Goal: Information Seeking & Learning: Compare options

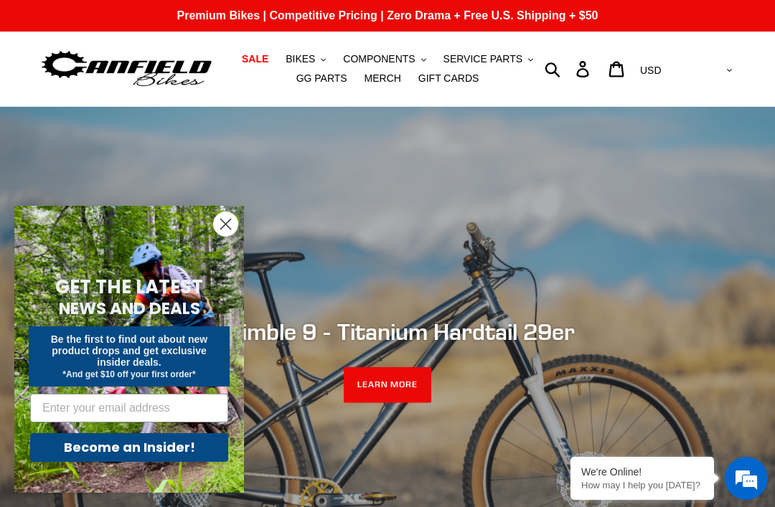
click at [315, 58] on span "BIKES" at bounding box center [300, 59] width 29 height 12
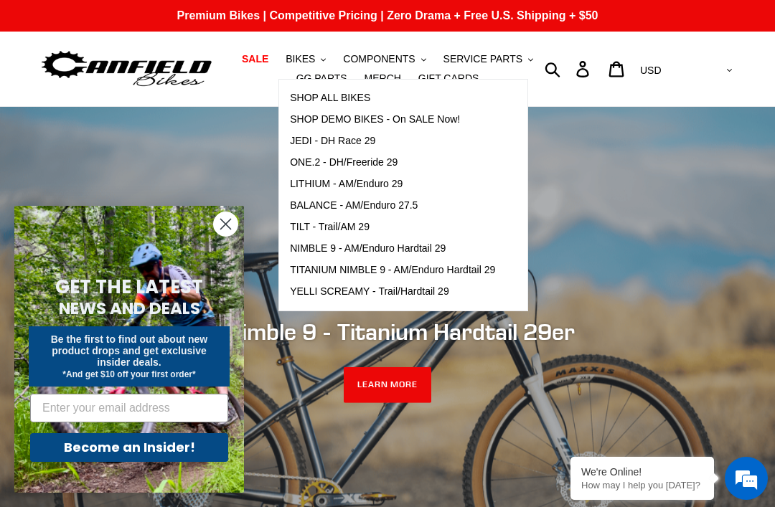
click at [378, 161] on span "ONE.2 - DH/Freeride 29" at bounding box center [344, 162] width 108 height 12
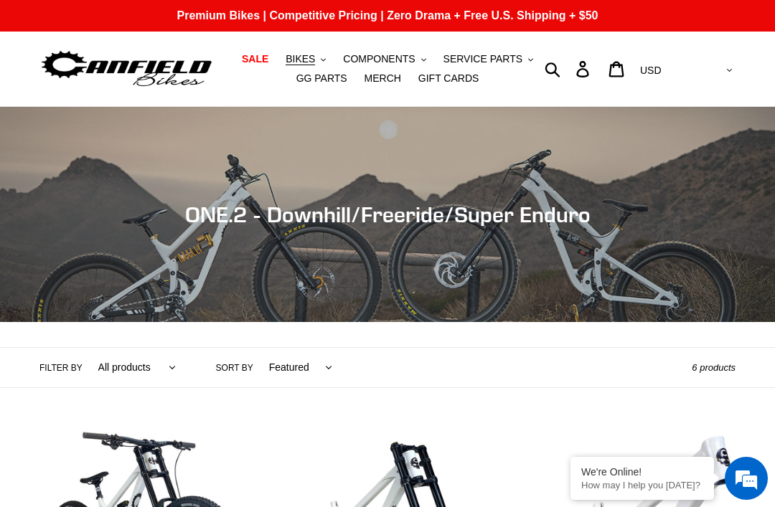
scroll to position [113, 0]
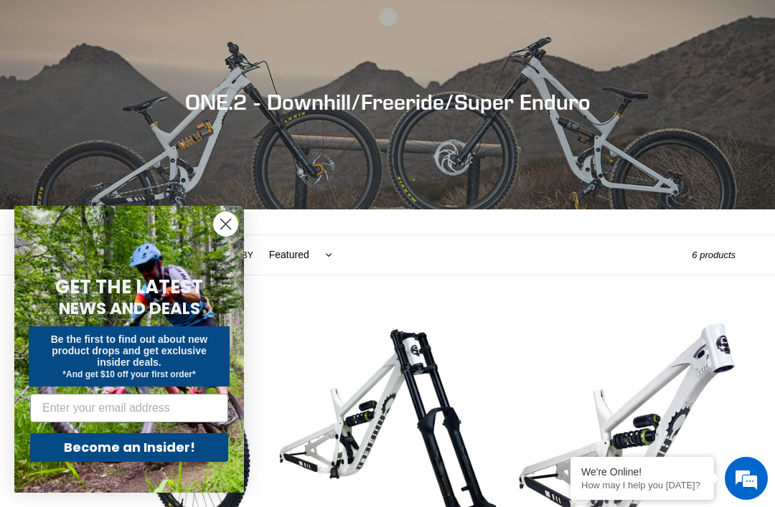
click at [232, 236] on circle "Close dialog" at bounding box center [226, 224] width 24 height 24
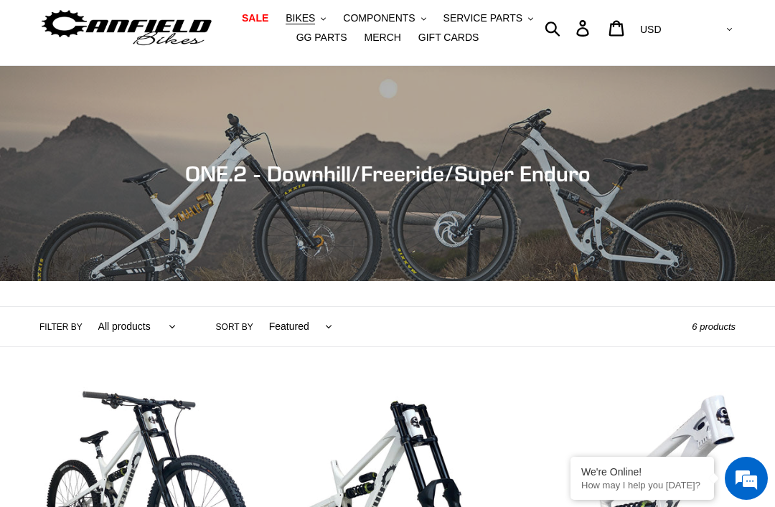
scroll to position [39, 0]
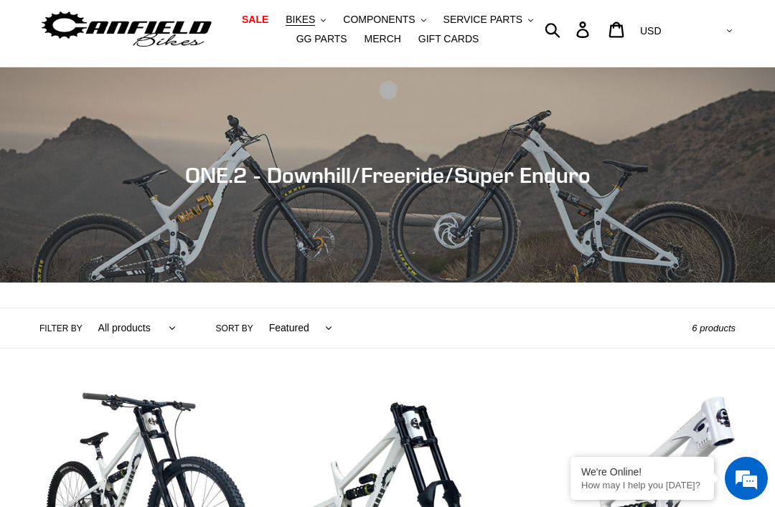
click at [323, 29] on button "BIKES .cls-1{fill:#231f20}" at bounding box center [305, 19] width 55 height 19
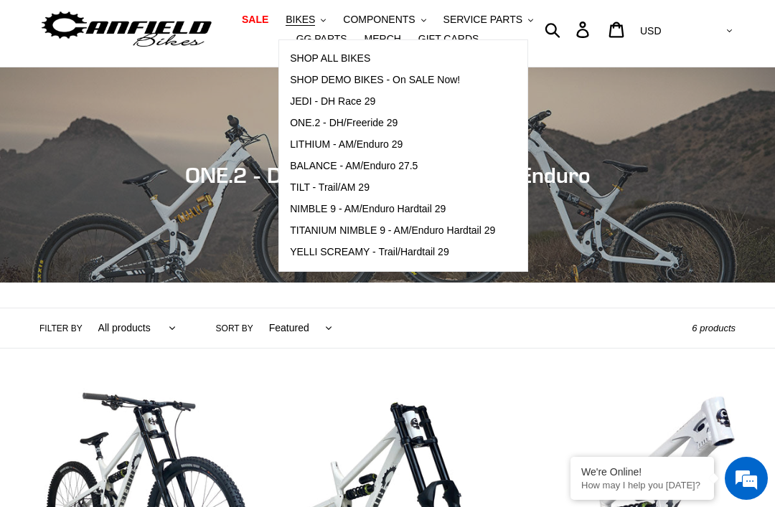
click at [390, 145] on span "LITHIUM - AM/Enduro 29" at bounding box center [346, 145] width 113 height 12
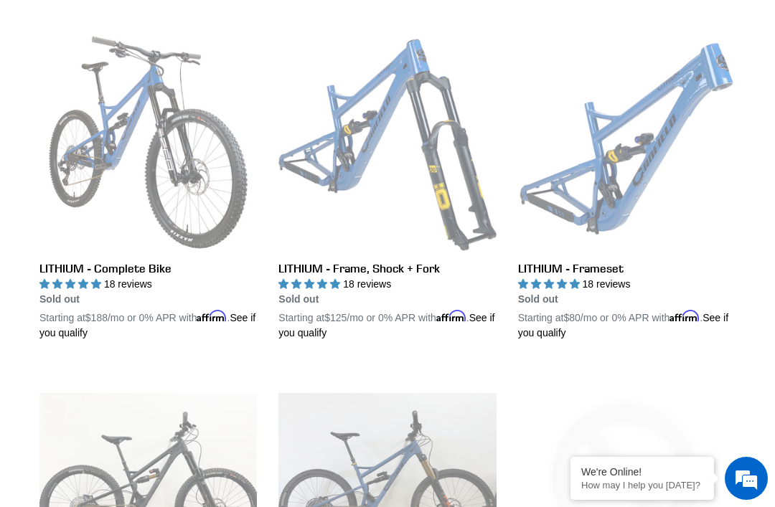
scroll to position [283, 0]
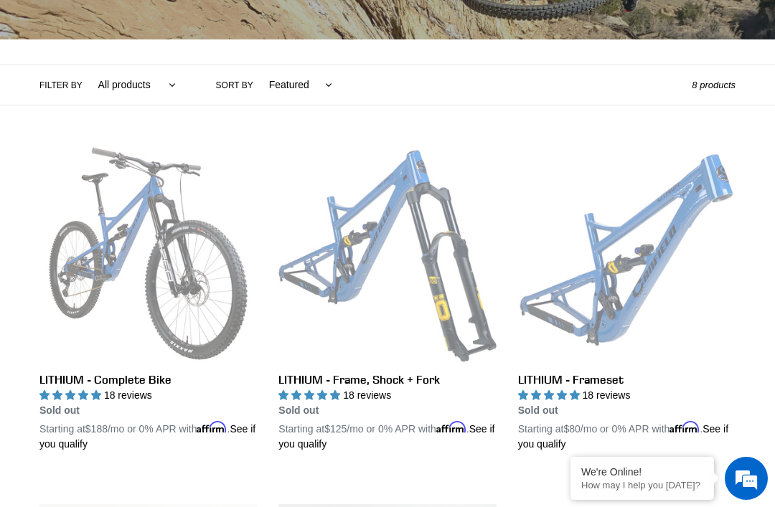
click at [170, 248] on link "LITHIUM - Complete Bike" at bounding box center [147, 298] width 217 height 307
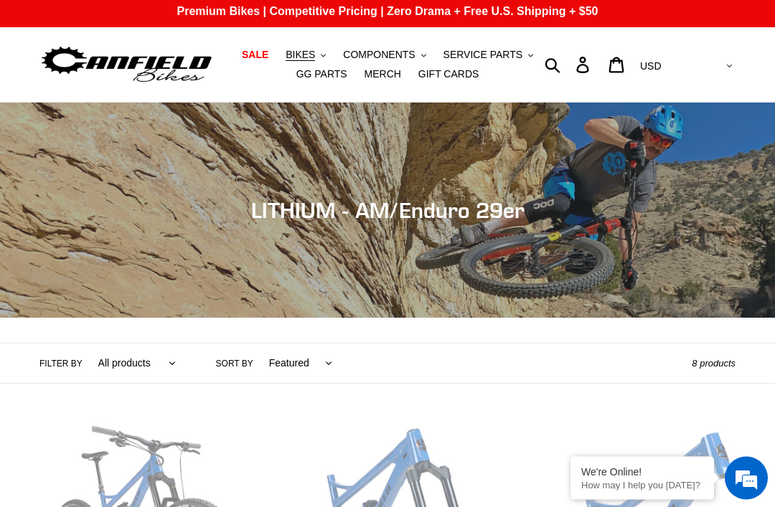
scroll to position [0, 0]
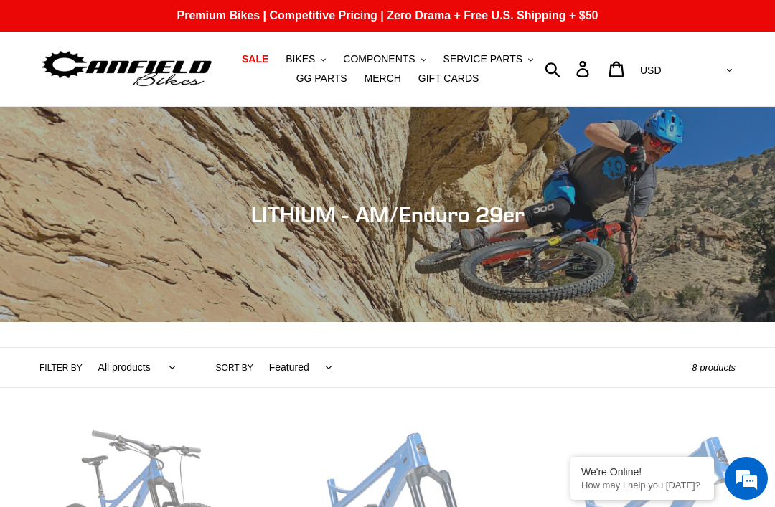
click at [315, 61] on span "BIKES" at bounding box center [300, 59] width 29 height 12
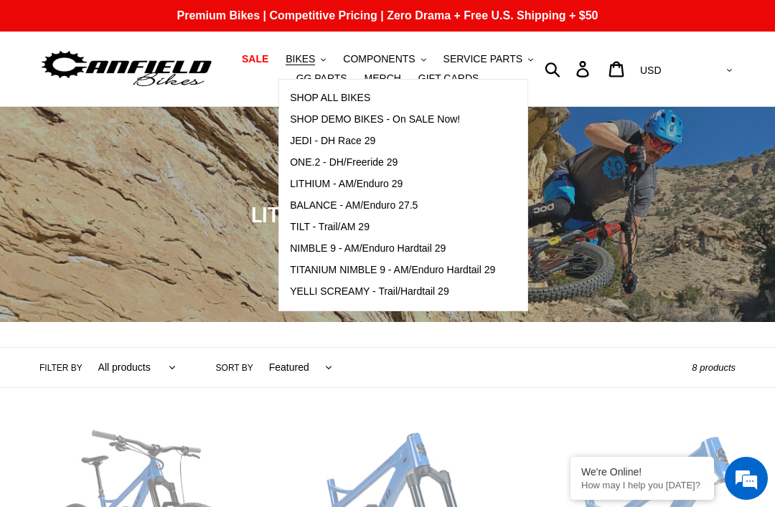
click at [360, 88] on link "SHOP ALL BIKES" at bounding box center [392, 99] width 227 height 22
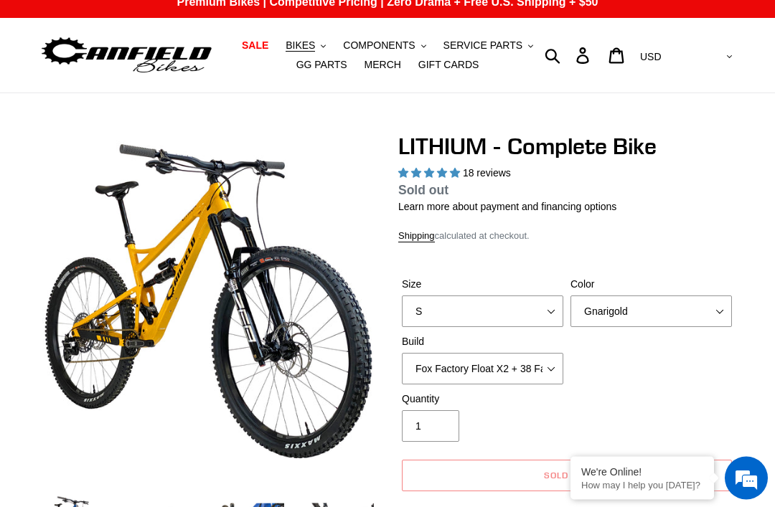
select select "highest-rating"
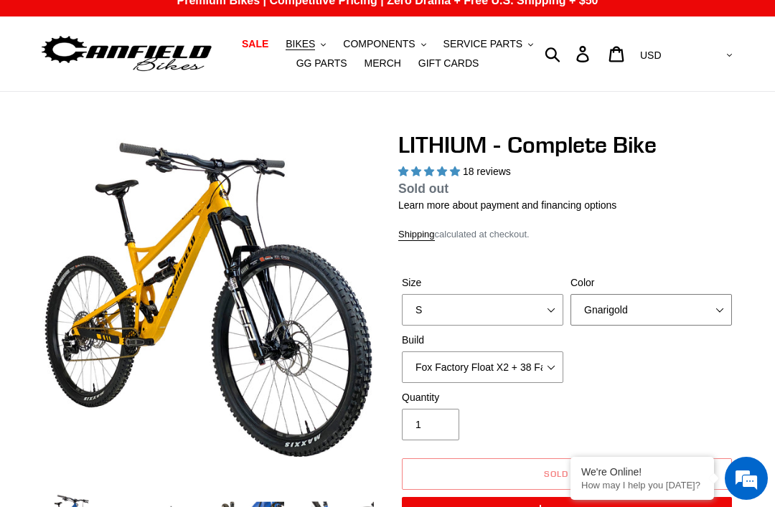
click at [621, 312] on select "Gnarigold Blue Velvet Stealth Black" at bounding box center [651, 310] width 161 height 32
select select "Stealth Black"
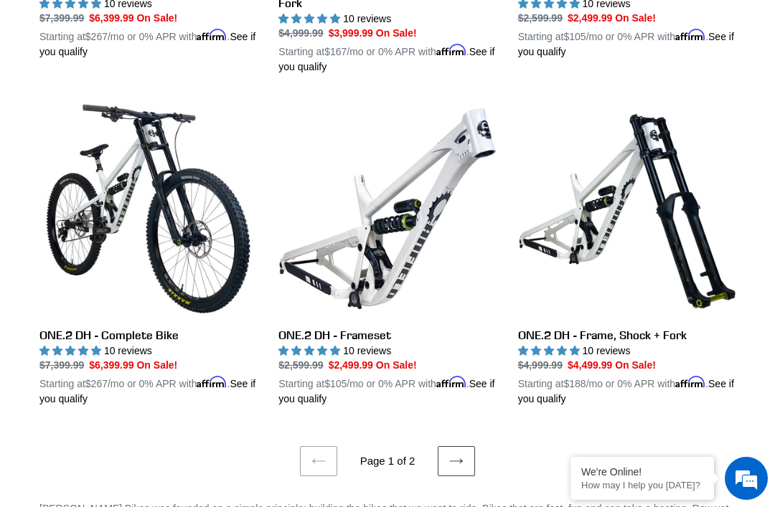
scroll to position [2931, 0]
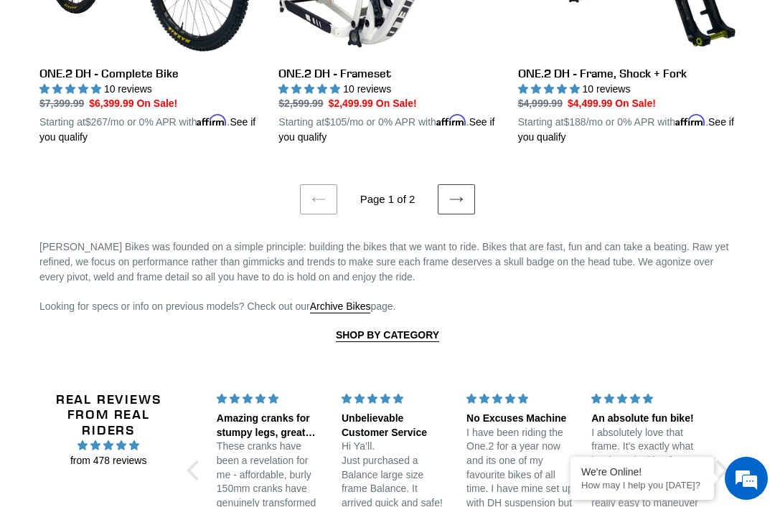
click at [462, 202] on link "Next page" at bounding box center [456, 199] width 37 height 30
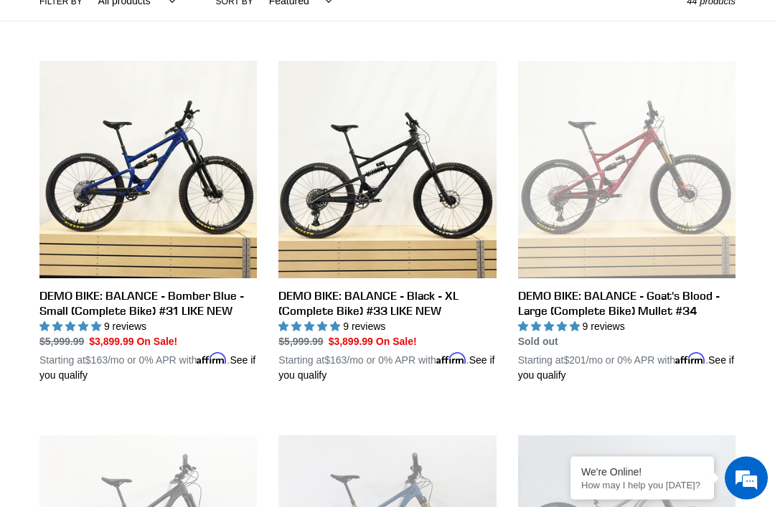
scroll to position [367, 0]
click at [420, 104] on link "DEMO BIKE: BALANCE - Black - XL (Complete Bike) #33 LIKE NEW" at bounding box center [386, 222] width 217 height 322
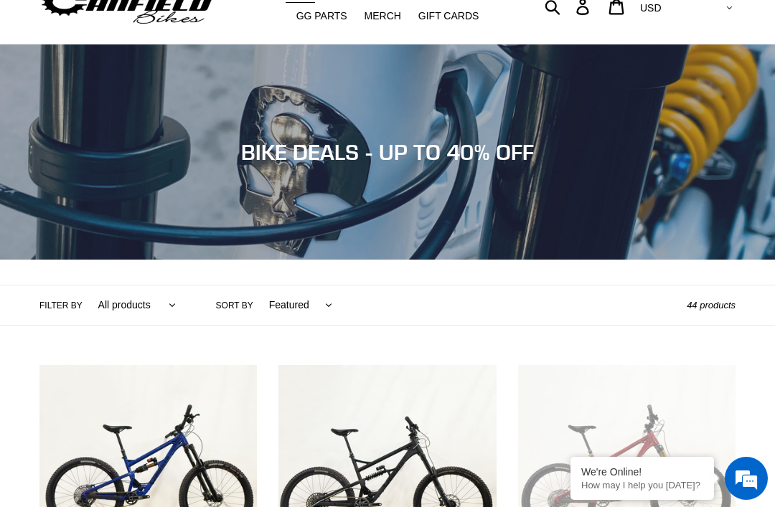
scroll to position [0, 0]
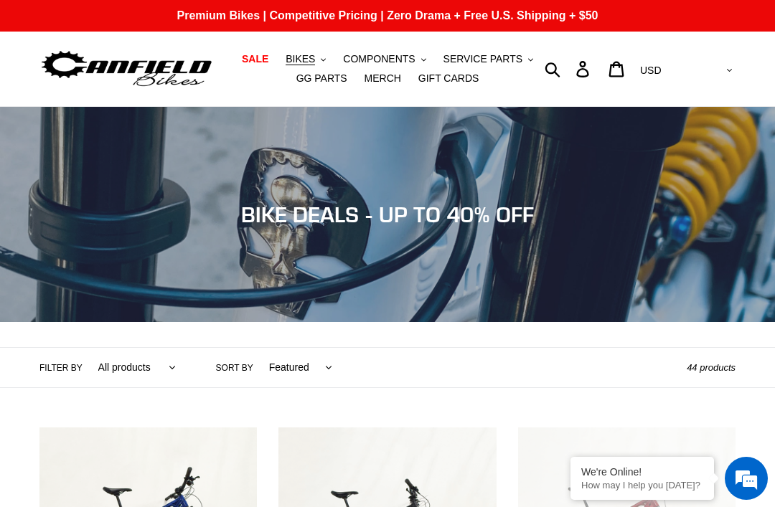
click at [316, 44] on nav "SALE BIKES .cls-1{fill:#231f20} SHOP ALL BIKES SHOP DEMO BIKES - On SALE Now! J…" at bounding box center [388, 69] width 348 height 75
click at [319, 55] on button "BIKES .cls-1{fill:#231f20}" at bounding box center [305, 59] width 55 height 19
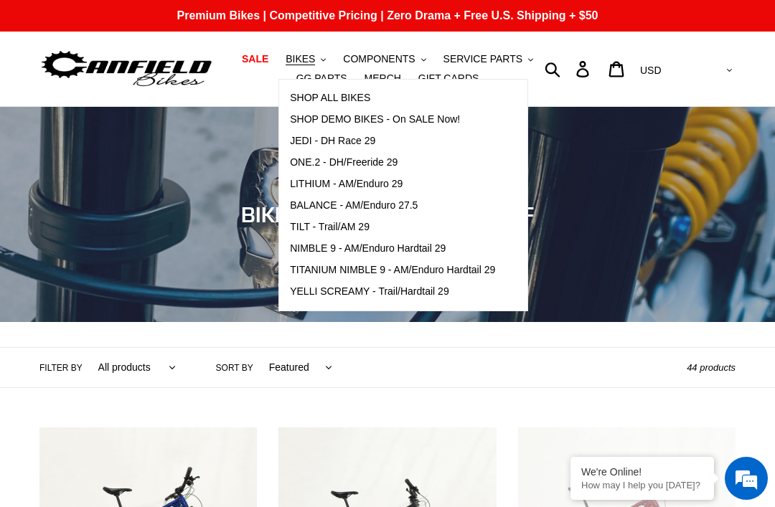
click at [352, 164] on span "ONE.2 - DH/Freeride 29" at bounding box center [344, 162] width 108 height 12
click at [308, 146] on span "JEDI - DH Race 29" at bounding box center [332, 141] width 85 height 12
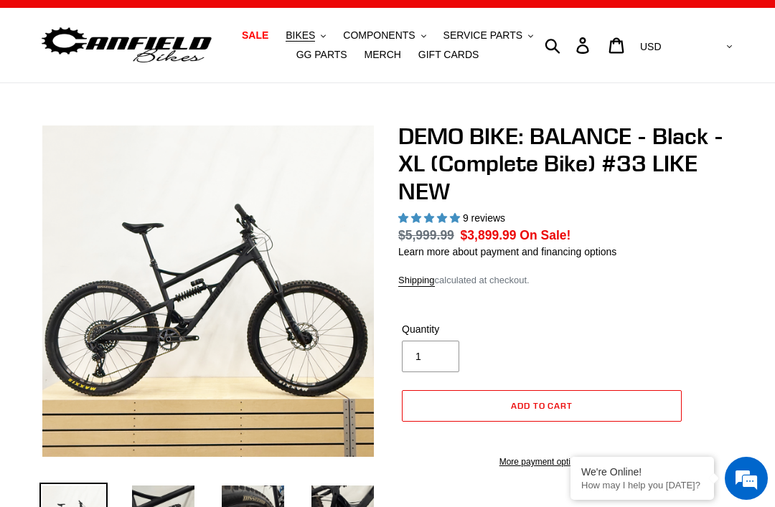
select select "highest-rating"
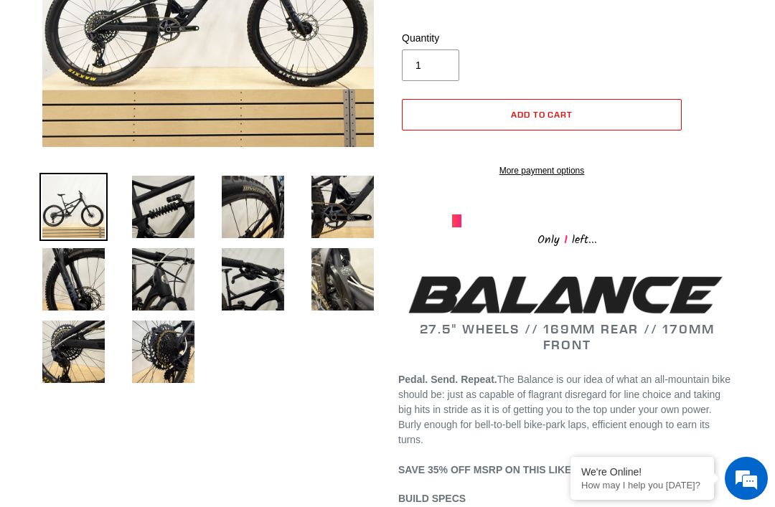
click at [167, 206] on img at bounding box center [163, 207] width 68 height 68
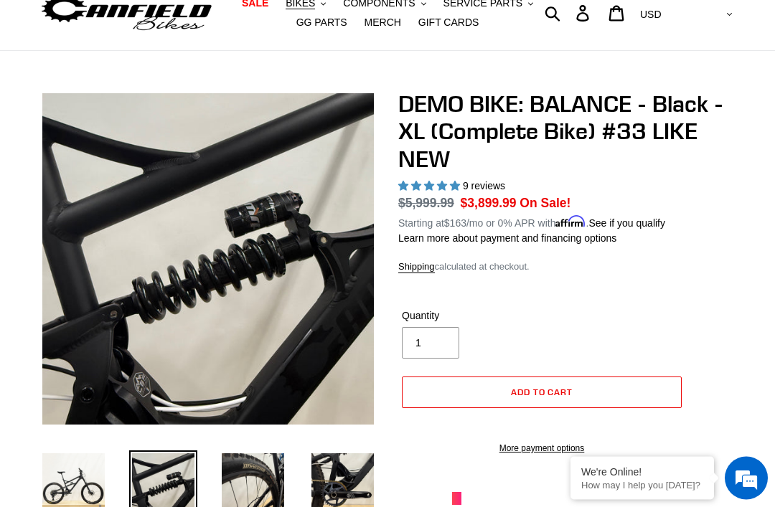
scroll to position [57, 0]
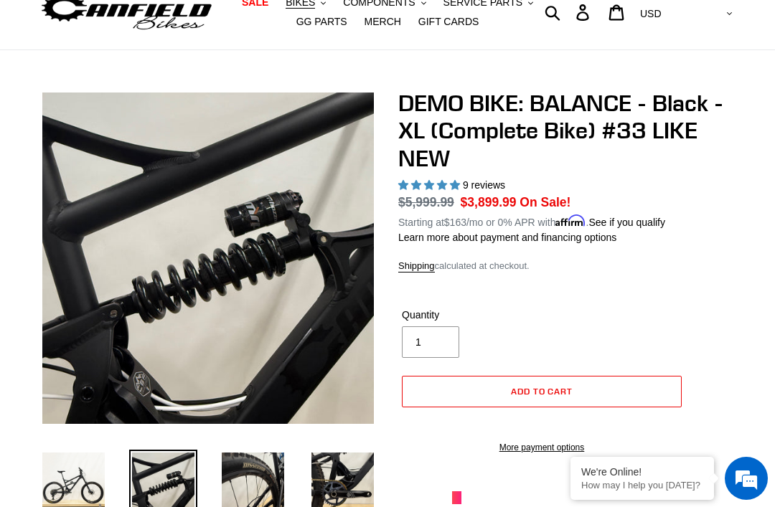
click at [269, 477] on img at bounding box center [253, 484] width 68 height 68
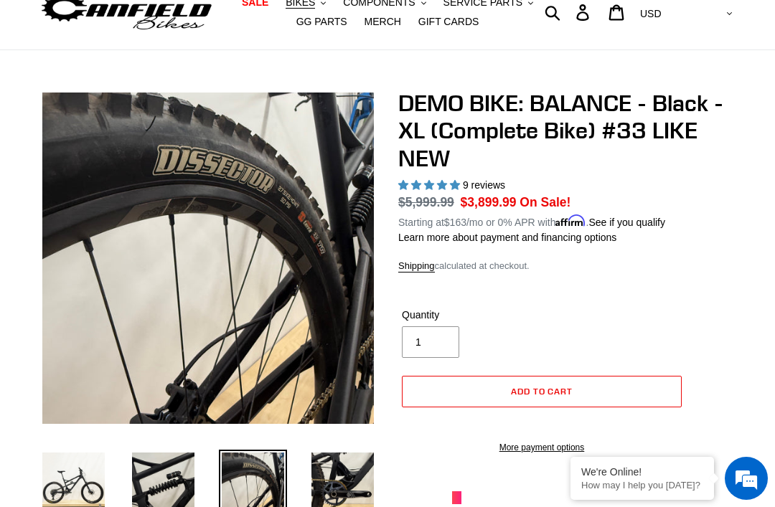
click at [341, 499] on img at bounding box center [343, 484] width 68 height 68
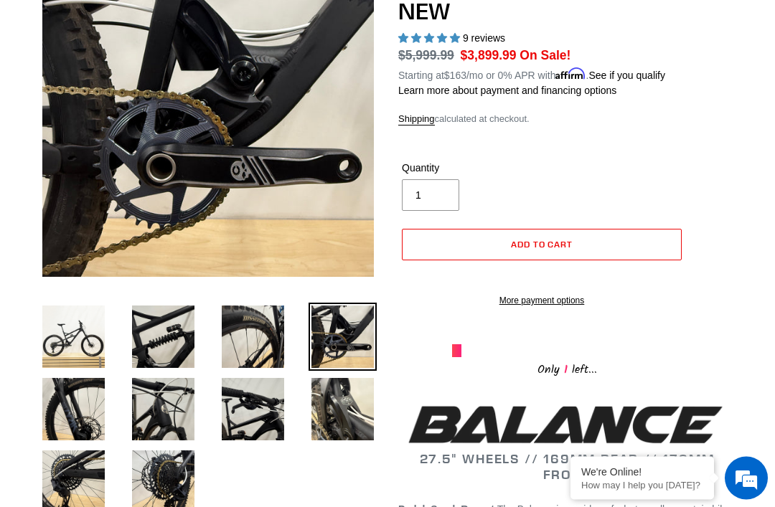
scroll to position [206, 0]
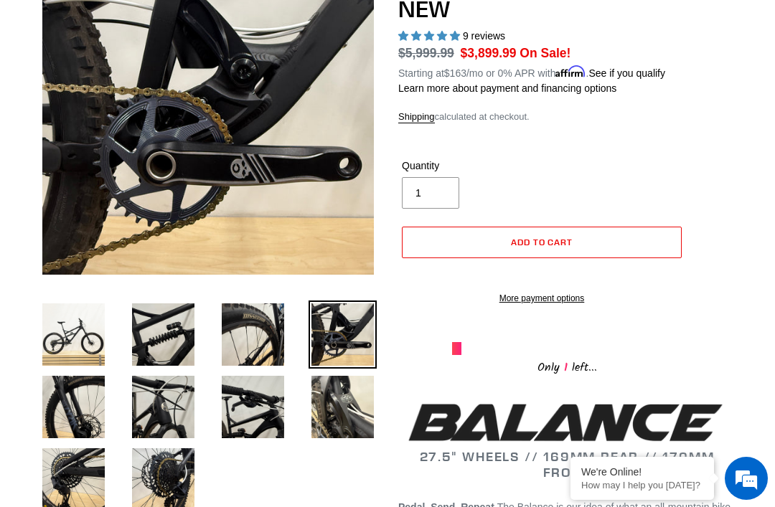
click at [68, 385] on img at bounding box center [73, 407] width 68 height 68
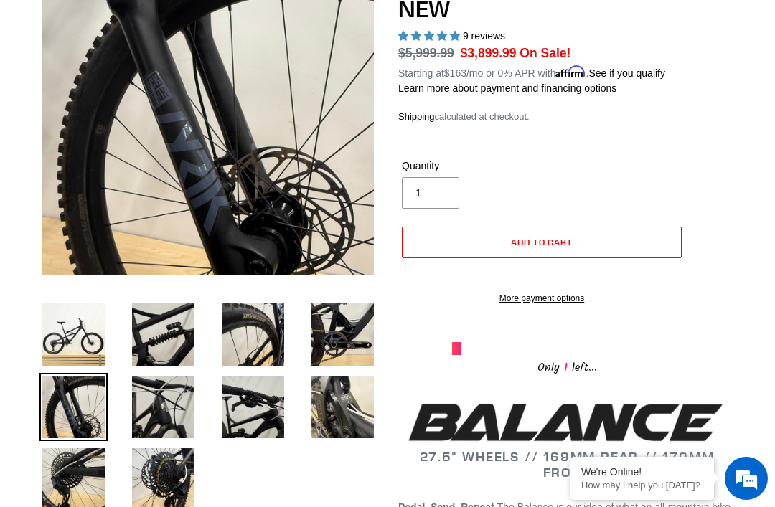
click at [159, 395] on img at bounding box center [163, 407] width 68 height 68
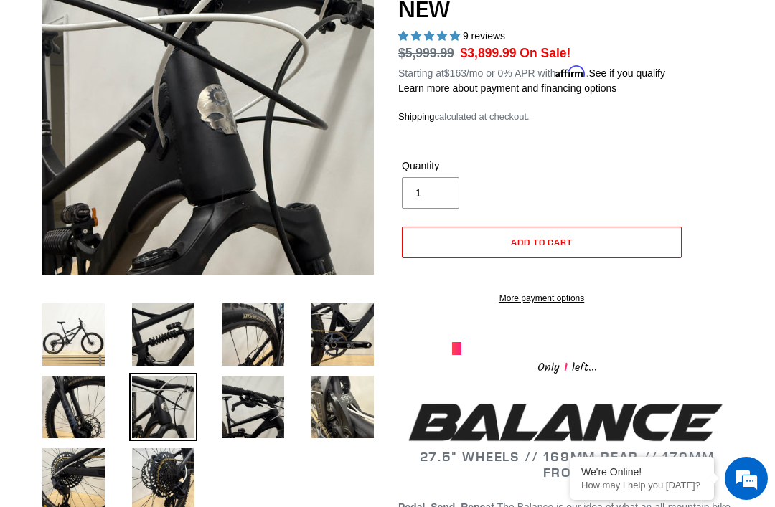
click at [266, 398] on img at bounding box center [253, 407] width 68 height 68
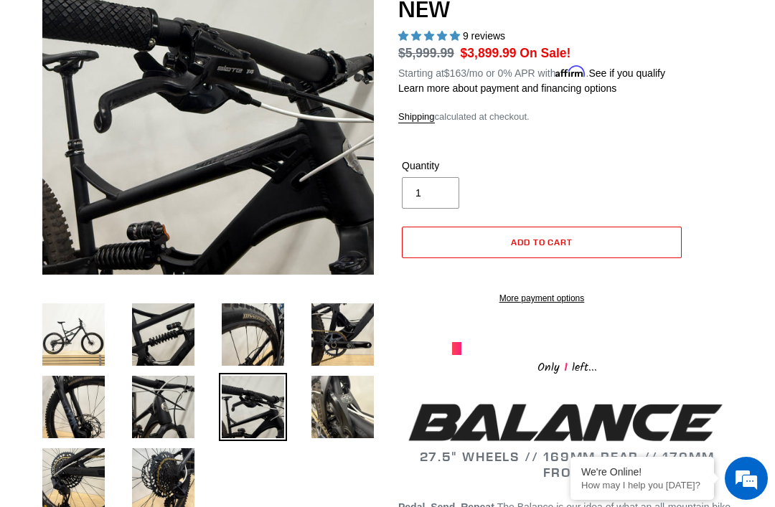
click at [357, 429] on img at bounding box center [343, 407] width 68 height 68
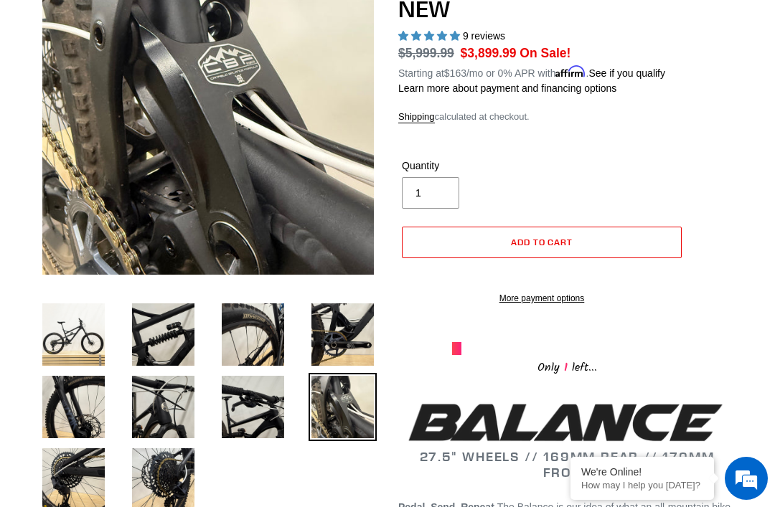
click at [54, 483] on img at bounding box center [73, 480] width 68 height 68
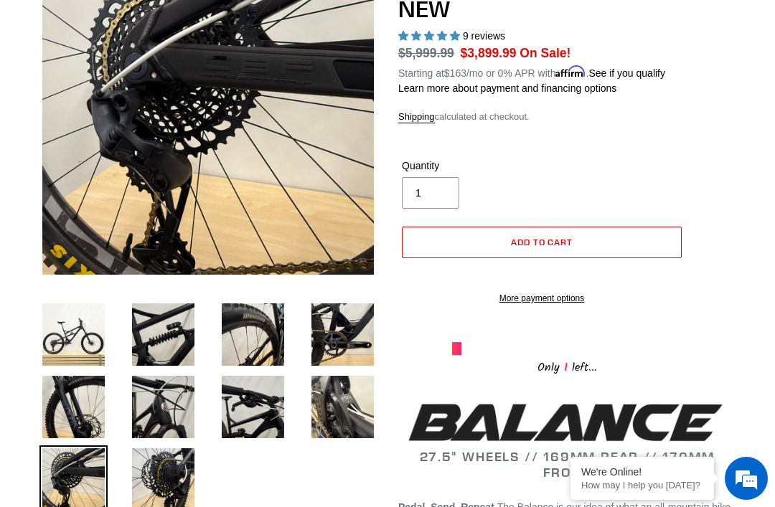
click at [169, 491] on img at bounding box center [163, 480] width 68 height 68
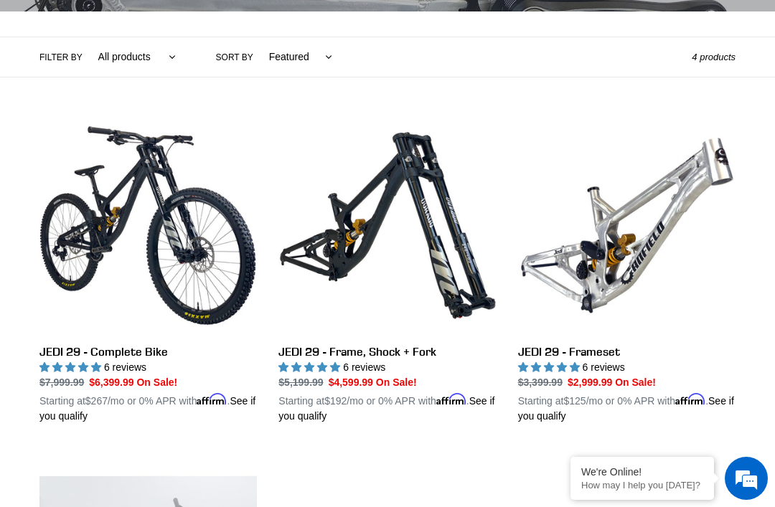
scroll to position [312, 0]
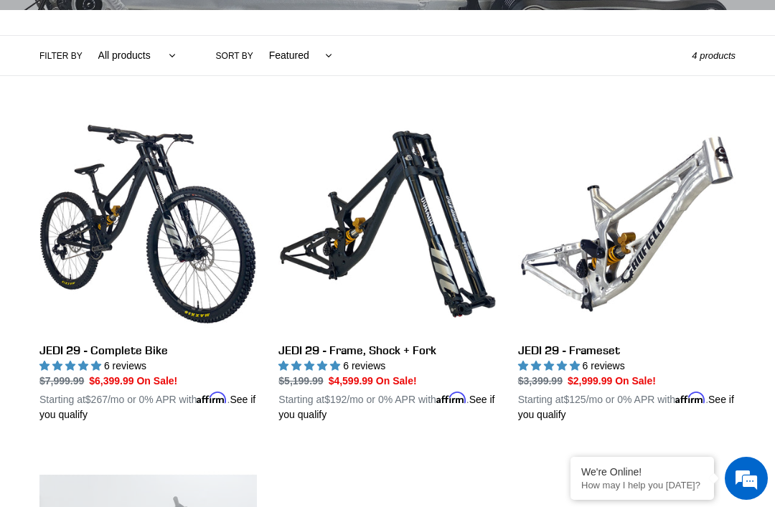
click at [622, 232] on link "JEDI 29 - Frameset" at bounding box center [626, 269] width 217 height 307
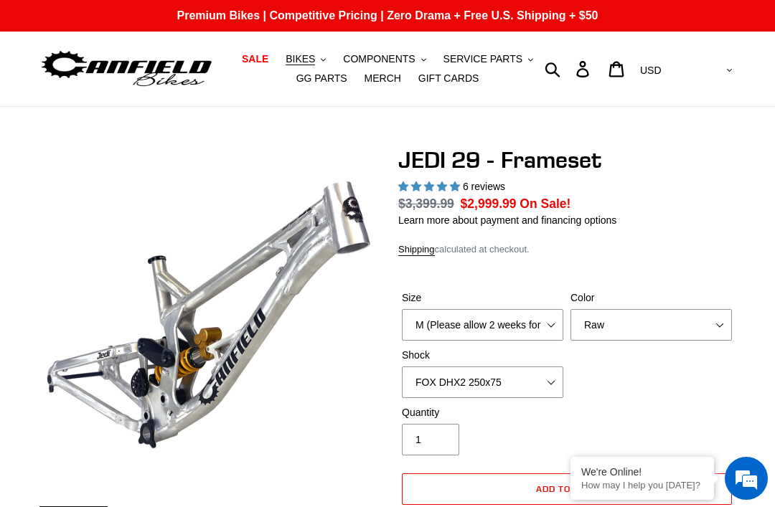
select select "highest-rating"
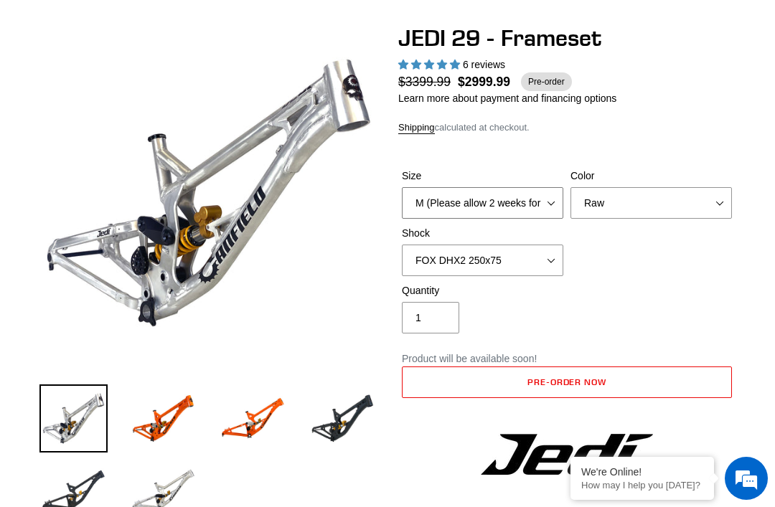
click at [496, 203] on select "M (Please allow 2 weeks for delivery) L (Please allow 2 weeks for delivery) XL" at bounding box center [482, 203] width 161 height 32
select select "XL"
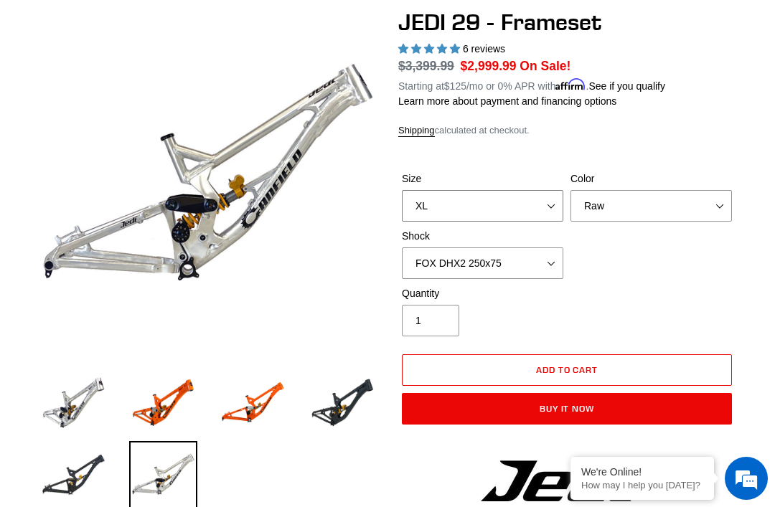
scroll to position [134, 0]
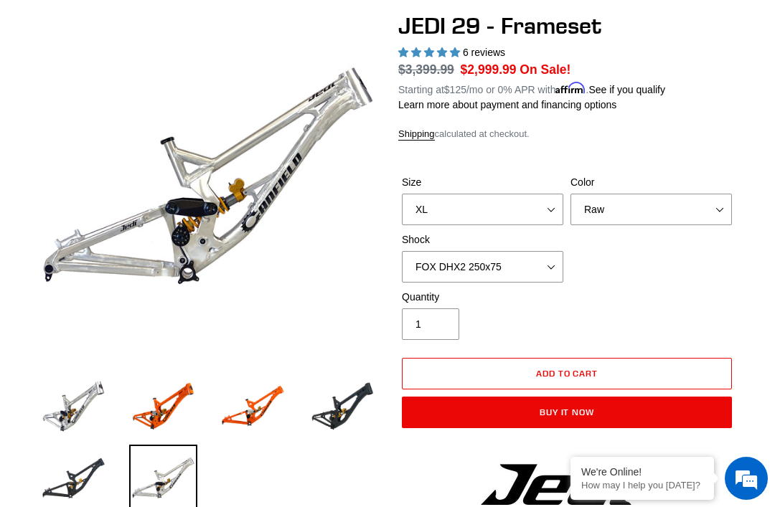
click at [357, 429] on img at bounding box center [343, 407] width 68 height 68
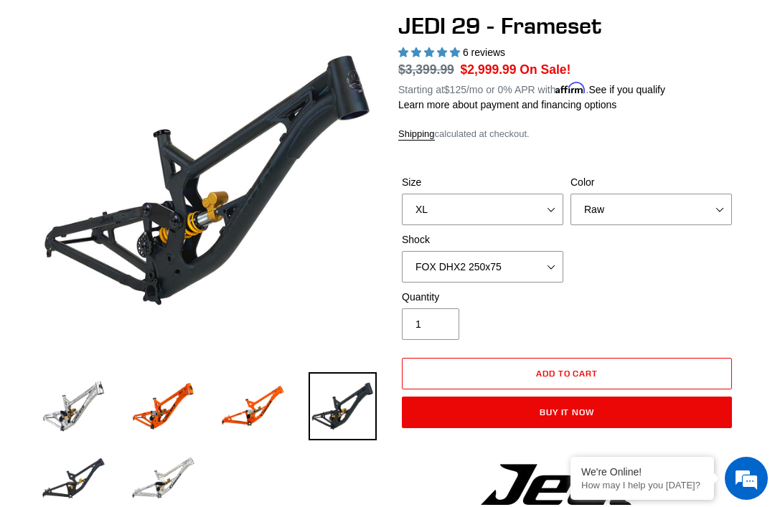
click at [250, 416] on img at bounding box center [253, 407] width 68 height 68
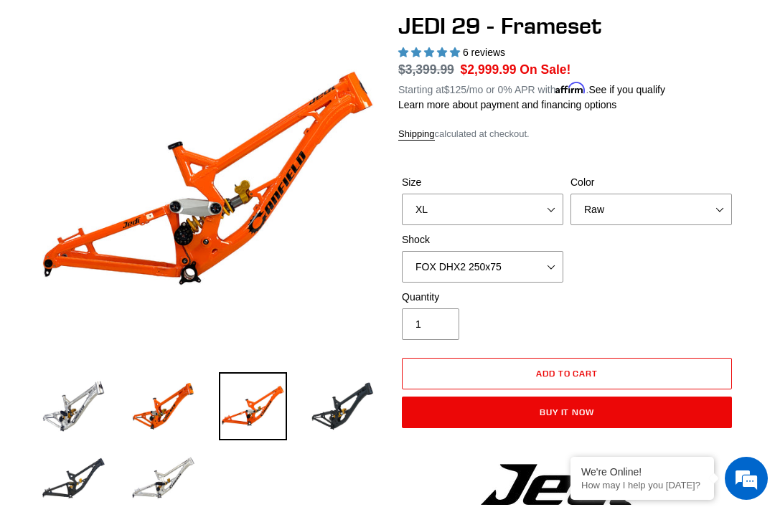
click at [164, 452] on img at bounding box center [163, 479] width 68 height 68
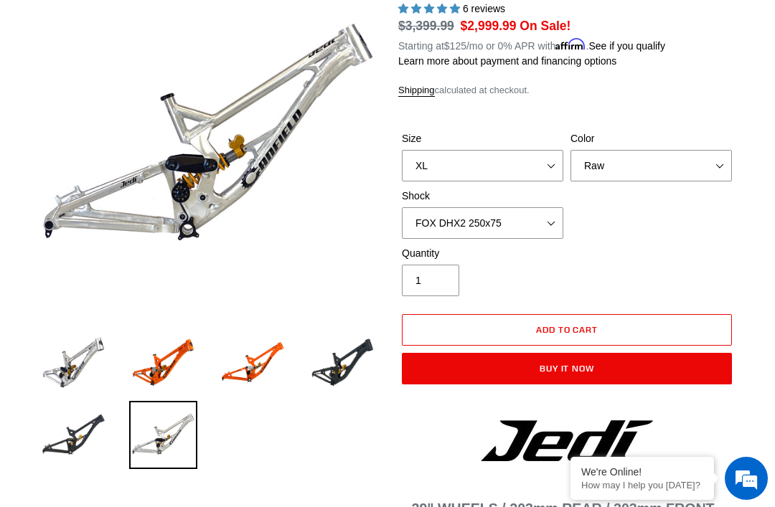
scroll to position [180, 0]
